Goal: Task Accomplishment & Management: Use online tool/utility

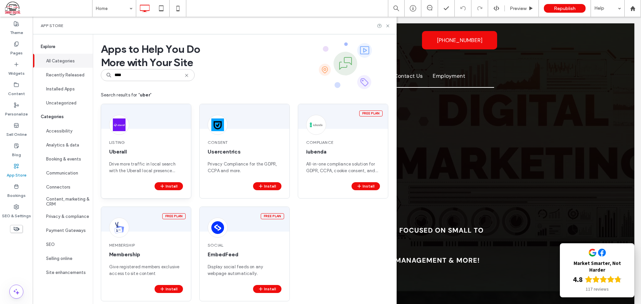
type input "****"
click at [165, 157] on div "Listing Uberall Drive more traffic in local search with the Uberall local prese…" at bounding box center [146, 157] width 90 height 51
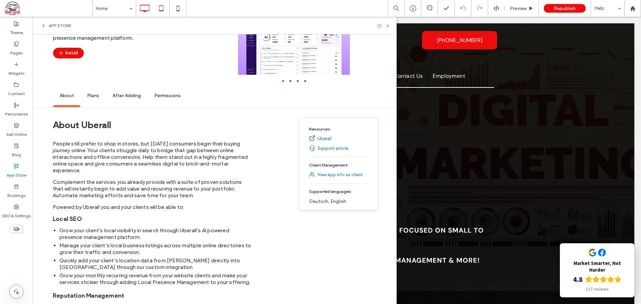
scroll to position [66, 0]
click at [96, 96] on span "Plans" at bounding box center [93, 96] width 25 height 18
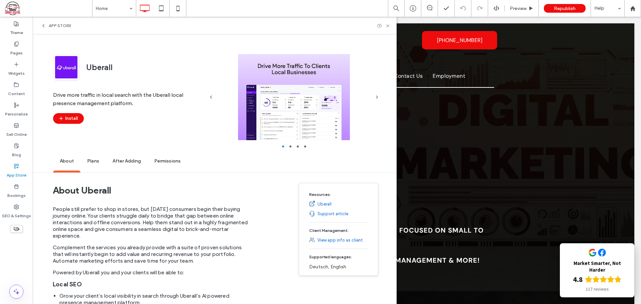
scroll to position [0, 0]
drag, startPoint x: 378, startPoint y: 6, endPoint x: 393, endPoint y: 25, distance: 23.8
click at [391, 25] on icon at bounding box center [387, 25] width 5 height 5
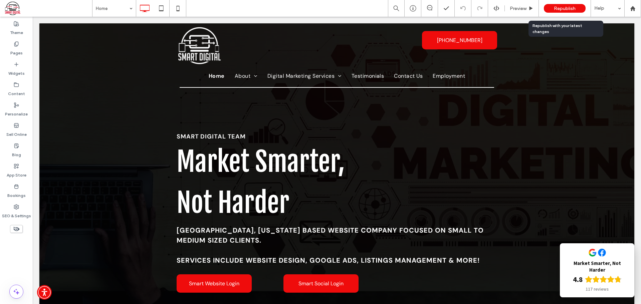
click at [570, 6] on span "Republish" at bounding box center [565, 9] width 22 height 6
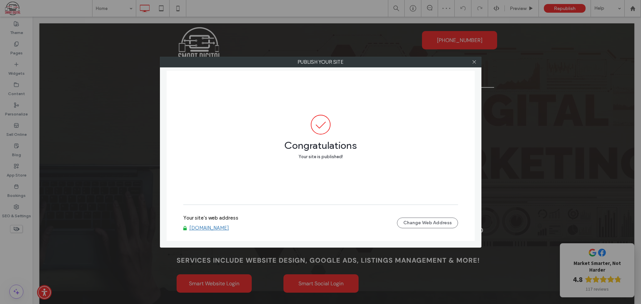
drag, startPoint x: 473, startPoint y: 64, endPoint x: 490, endPoint y: 59, distance: 17.5
click at [473, 64] on span at bounding box center [474, 62] width 5 height 10
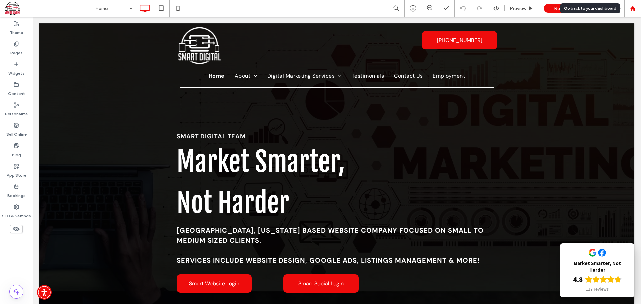
click at [631, 11] on icon at bounding box center [633, 9] width 6 height 6
